Goal: Task Accomplishment & Management: Manage account settings

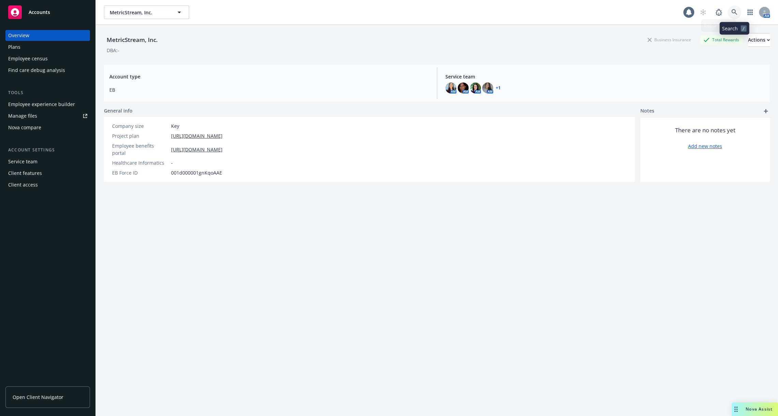
click at [733, 11] on icon at bounding box center [734, 12] width 6 height 6
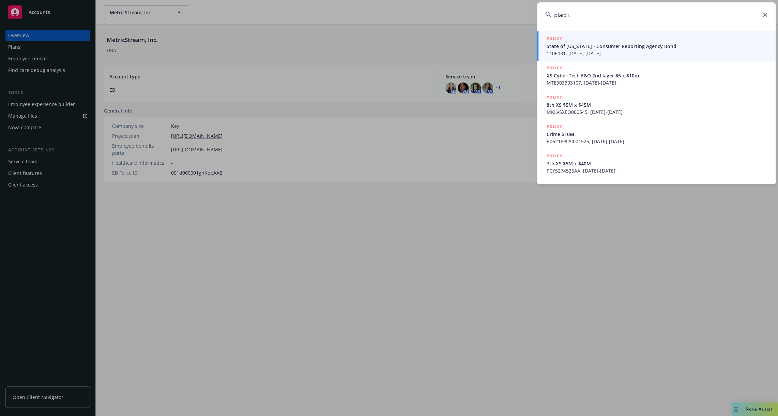
type input "plaid t"
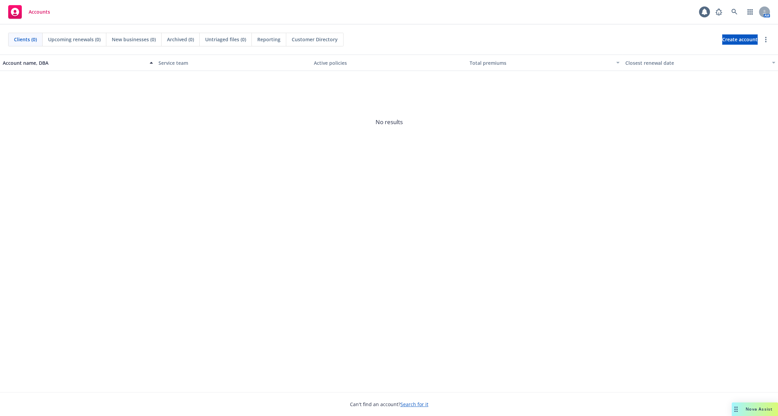
click at [545, 43] on div "Clients (0) Upcoming renewals (0) New businesses (0) Archived (0) Untriaged fil…" at bounding box center [389, 40] width 762 height 14
click at [730, 12] on link at bounding box center [735, 12] width 14 height 14
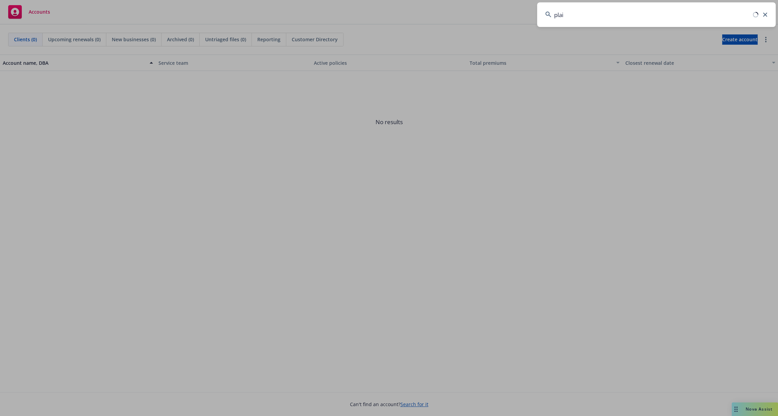
type input "plaid"
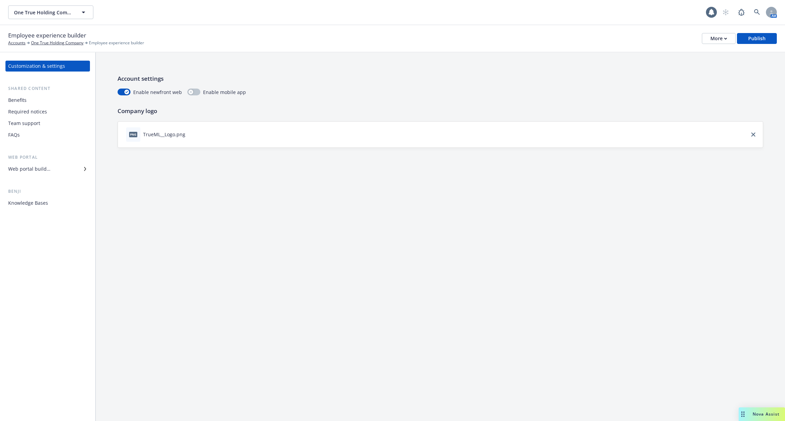
click at [55, 169] on div "Web portal builder" at bounding box center [47, 169] width 79 height 11
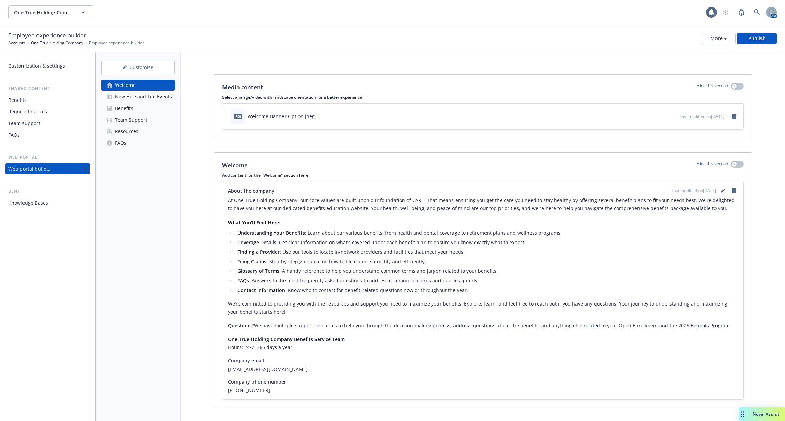
click at [140, 100] on div "New Hire and Life Events" at bounding box center [143, 96] width 57 height 11
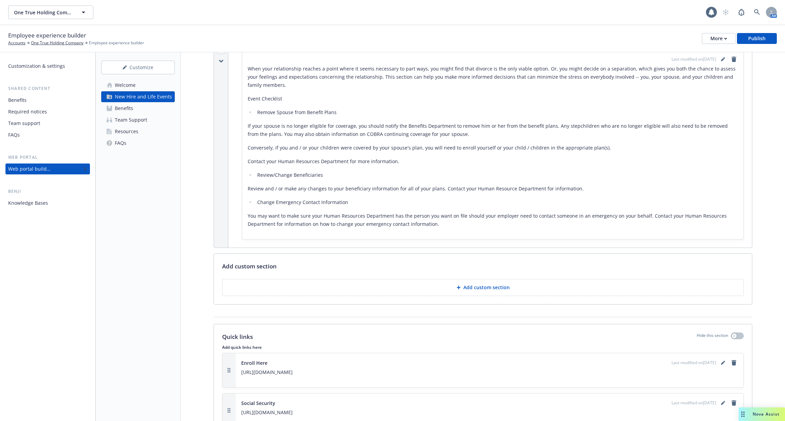
scroll to position [2567, 0]
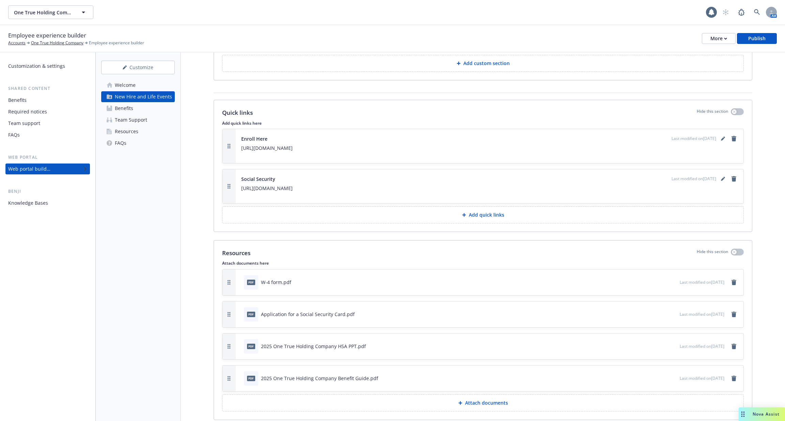
click at [275, 339] on div "pdf 2025 One True Holding Company HSA PPT.pdf" at bounding box center [305, 346] width 122 height 14
click at [670, 376] on icon "preview file" at bounding box center [673, 378] width 6 height 5
click at [52, 206] on div "Knowledge Bases" at bounding box center [47, 203] width 79 height 11
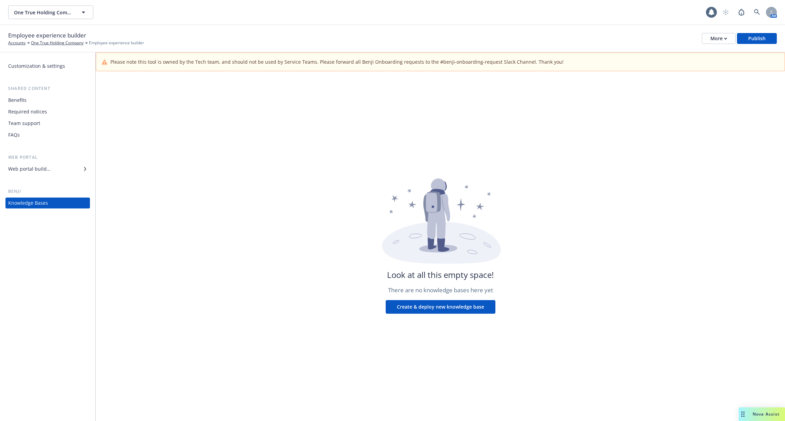
click at [623, 167] on div "Look at all this empty space! There are no knowledge bases here yet Create & de…" at bounding box center [440, 246] width 689 height 350
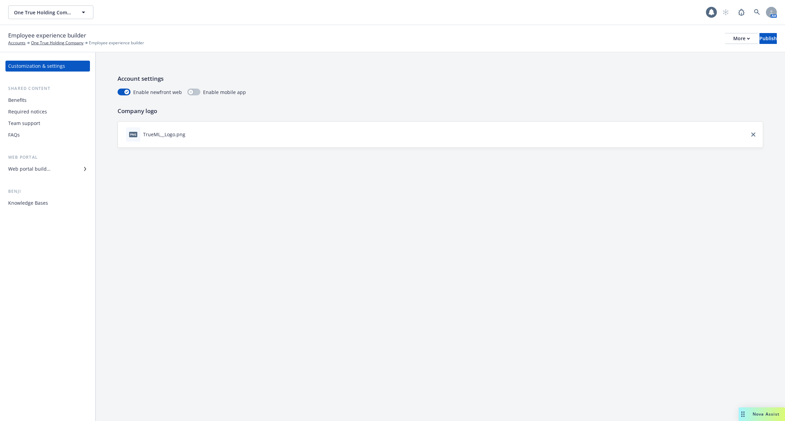
click at [59, 205] on div "Knowledge Bases" at bounding box center [47, 203] width 79 height 11
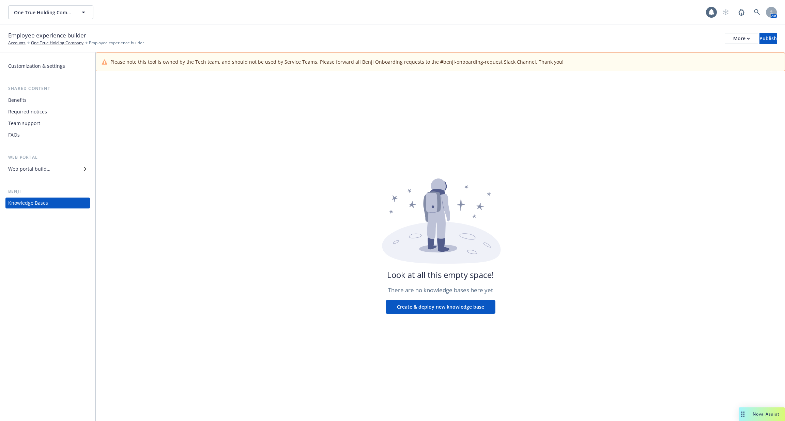
click at [327, 140] on div "Look at all this empty space! There are no knowledge bases here yet Create & de…" at bounding box center [440, 246] width 689 height 350
click at [375, 236] on div "Look at all this empty space! There are no knowledge bases here yet Create & de…" at bounding box center [440, 246] width 689 height 350
click at [528, 160] on div "Look at all this empty space! There are no knowledge bases here yet Create & de…" at bounding box center [440, 246] width 689 height 350
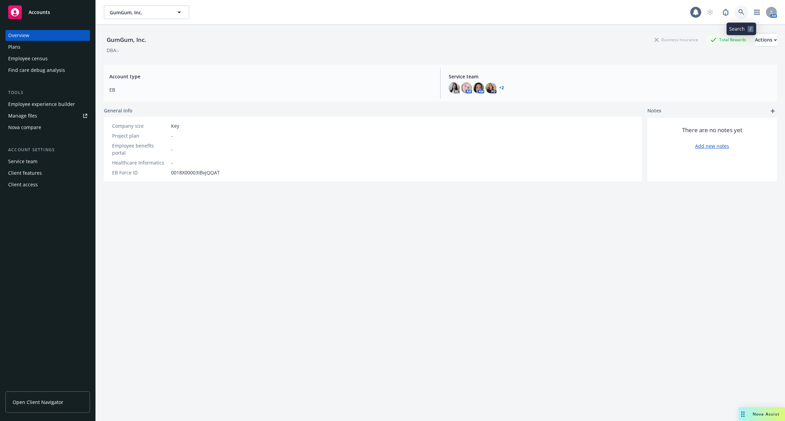
click at [738, 13] on icon at bounding box center [741, 12] width 6 height 6
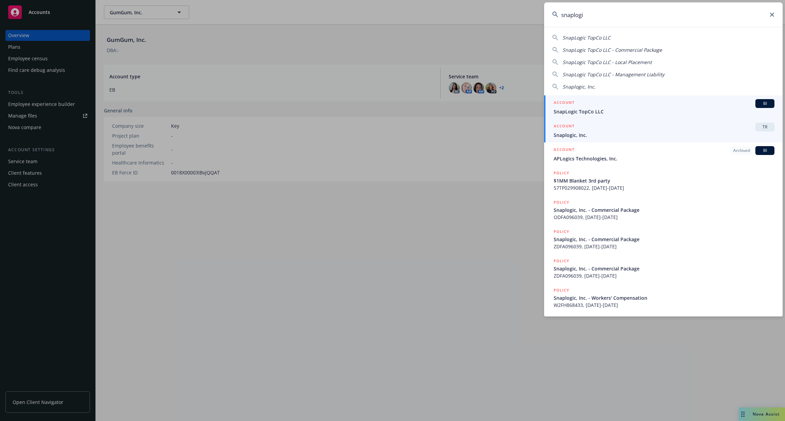
type input "snaplogi"
click at [664, 139] on link "ACCOUNT TR Snaplogic, Inc." at bounding box center [663, 131] width 239 height 24
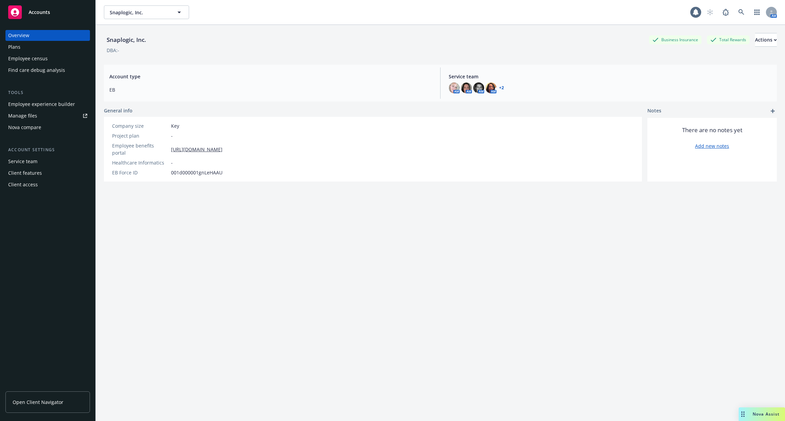
click at [71, 104] on div "Employee experience builder" at bounding box center [41, 104] width 67 height 11
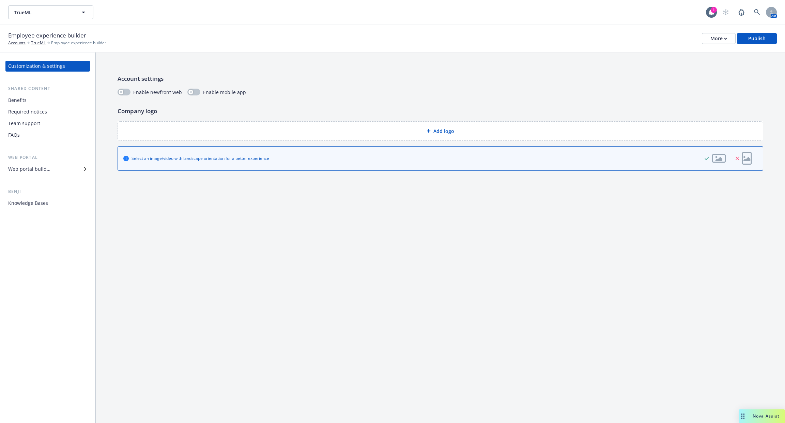
click at [49, 170] on div "Web portal builder" at bounding box center [29, 169] width 42 height 11
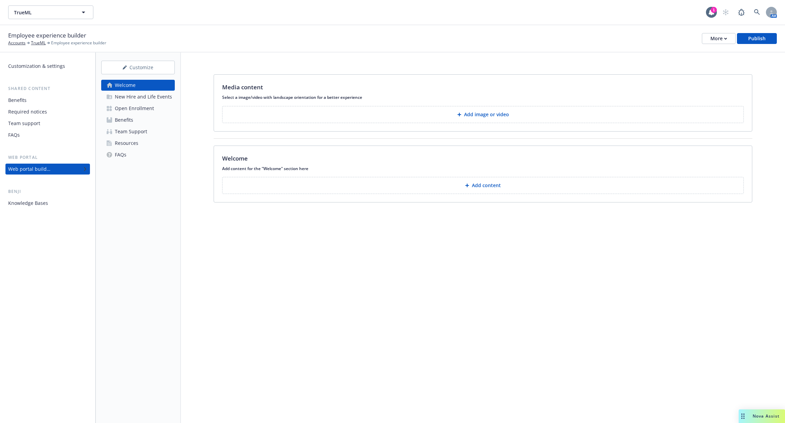
click at [47, 207] on div "Knowledge Bases" at bounding box center [47, 203] width 79 height 11
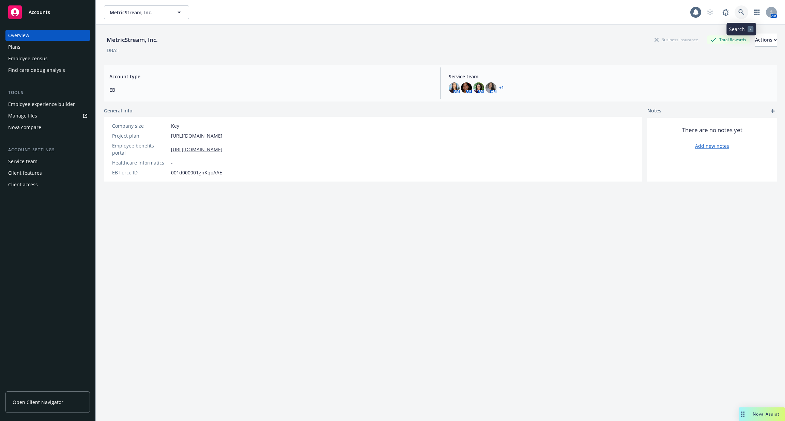
click at [744, 14] on icon at bounding box center [741, 12] width 6 height 6
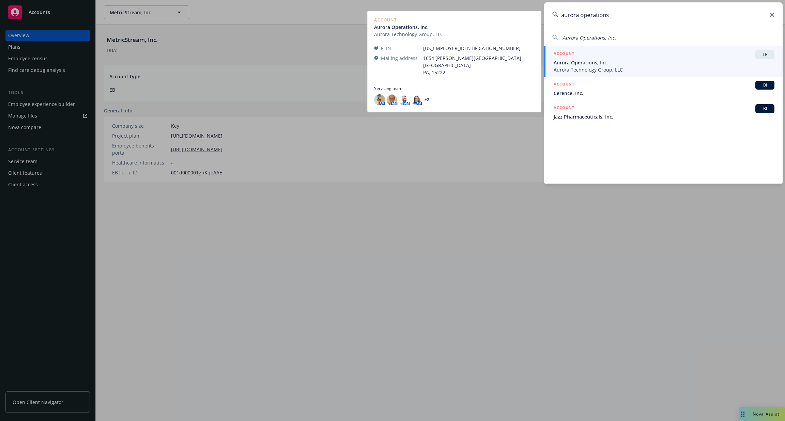
type input "aurora operations"
click at [604, 66] on span "Aurora Technology Group, LLC" at bounding box center [664, 69] width 221 height 7
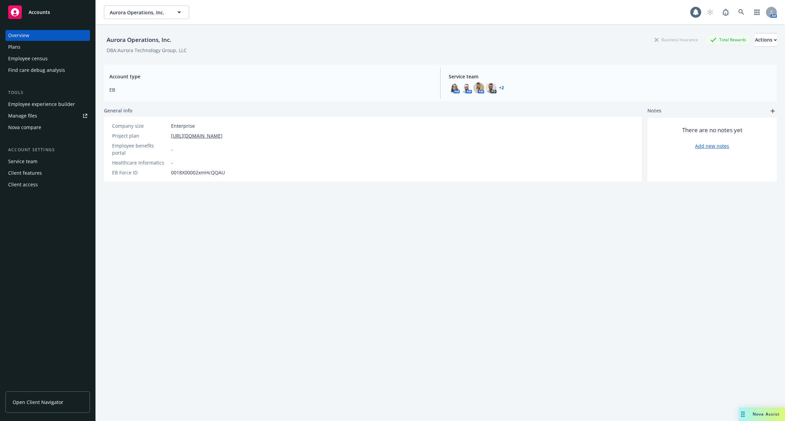
click at [62, 105] on div "Employee experience builder" at bounding box center [41, 104] width 67 height 11
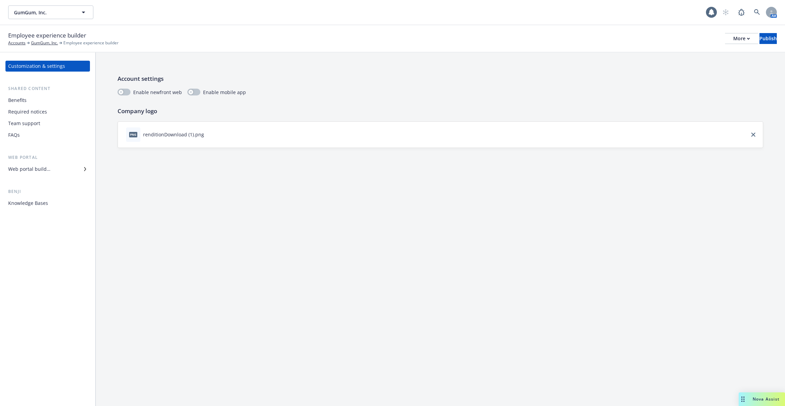
click at [62, 163] on div "Web portal Web portal builder" at bounding box center [47, 164] width 85 height 20
click at [62, 171] on div "Web portal builder" at bounding box center [47, 169] width 79 height 11
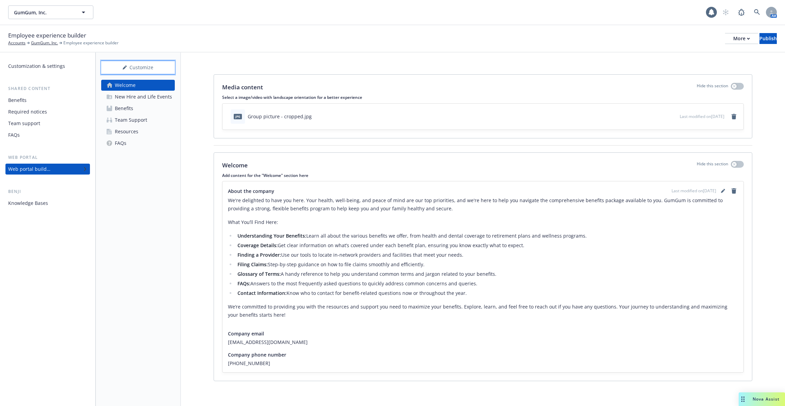
click at [157, 65] on div "Customize" at bounding box center [138, 67] width 74 height 13
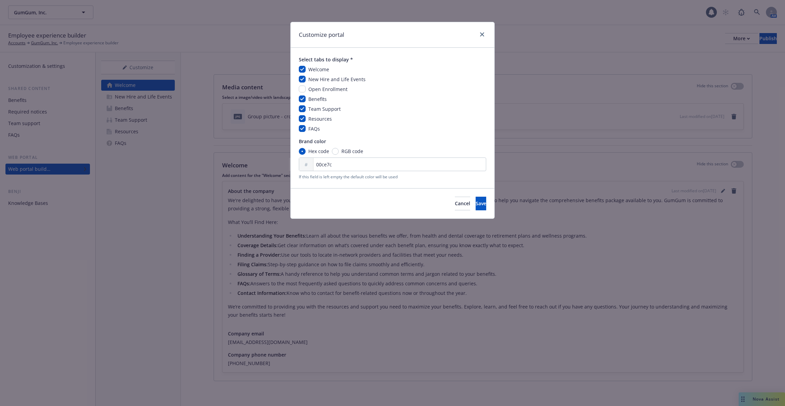
click at [317, 89] on span "Open Enrollment" at bounding box center [327, 89] width 39 height 6
click at [306, 90] on div "Open Enrollment" at bounding box center [327, 89] width 43 height 7
click at [303, 90] on input "checkbox" at bounding box center [302, 89] width 7 height 7
checkbox input "true"
click at [483, 205] on button "Save" at bounding box center [481, 204] width 11 height 14
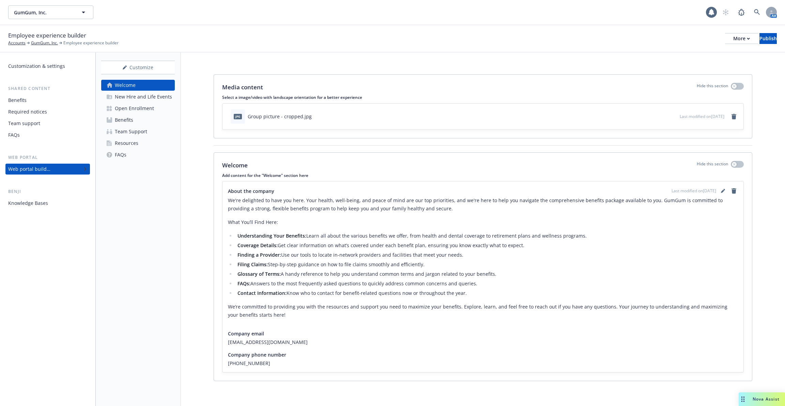
click at [147, 110] on div "Open Enrollment" at bounding box center [134, 108] width 39 height 11
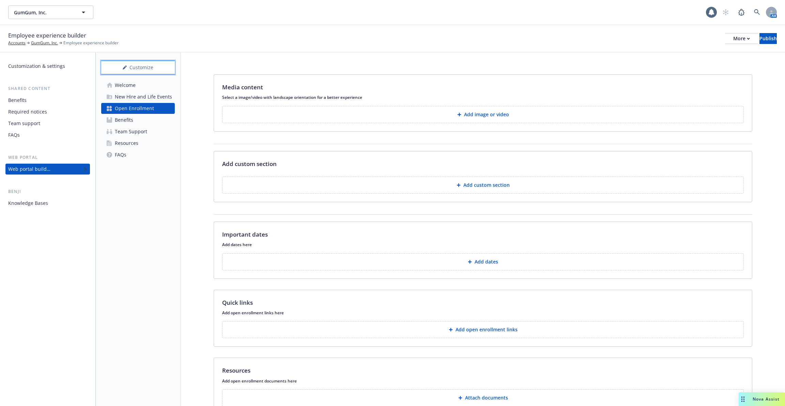
click at [157, 67] on div "Customize" at bounding box center [138, 67] width 74 height 13
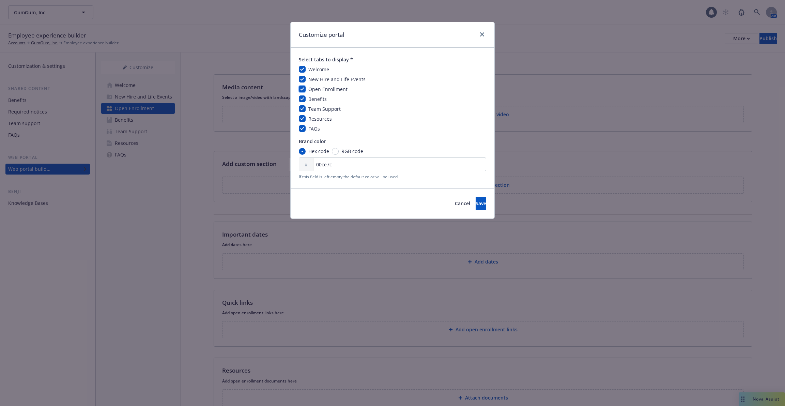
click at [300, 89] on input "checkbox" at bounding box center [302, 89] width 7 height 7
checkbox input "false"
click at [476, 202] on span "Save" at bounding box center [481, 203] width 11 height 6
